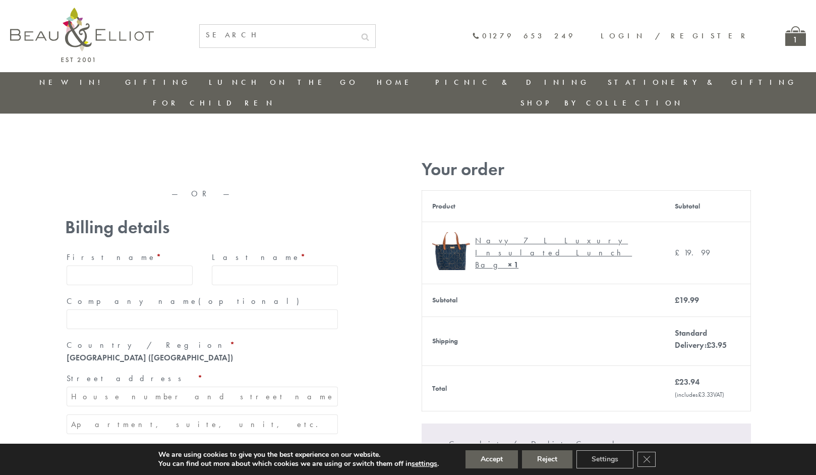
type input "maria33@yahoo.com"
type input "Maria"
type input "Williams"
type input "23, Scottsdale, Happytown"
type input "London"
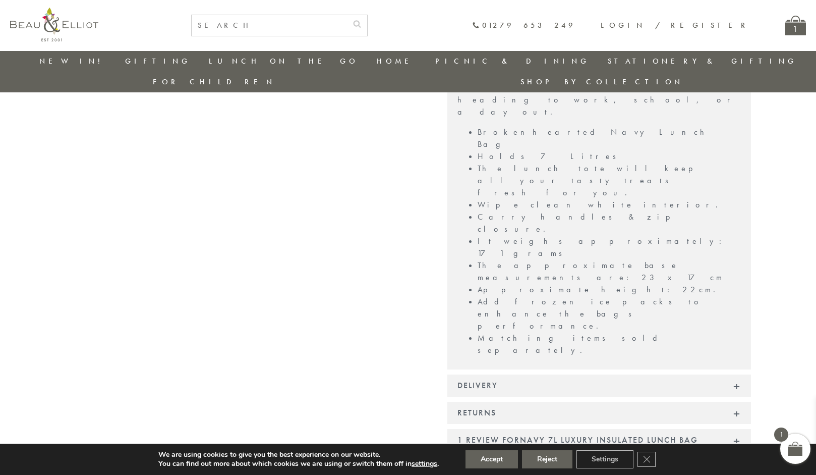
scroll to position [740, 0]
